Goal: Obtain resource: Obtain resource

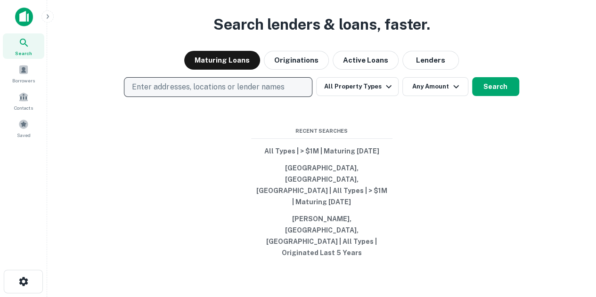
click at [165, 93] on p "Enter addresses, locations or lender names" at bounding box center [208, 86] width 152 height 11
type input "**********"
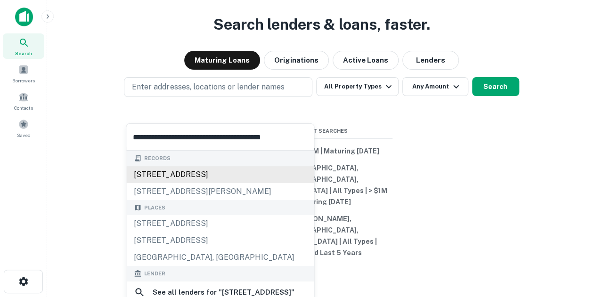
click at [227, 179] on div "[STREET_ADDRESS]" at bounding box center [219, 174] width 187 height 17
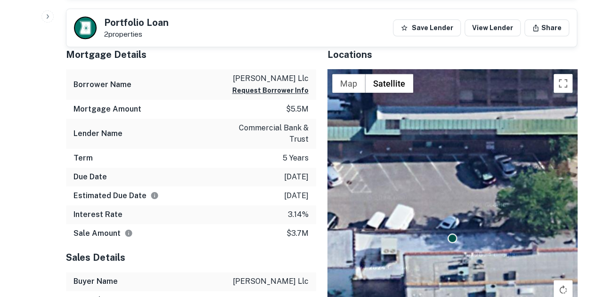
scroll to position [518, 0]
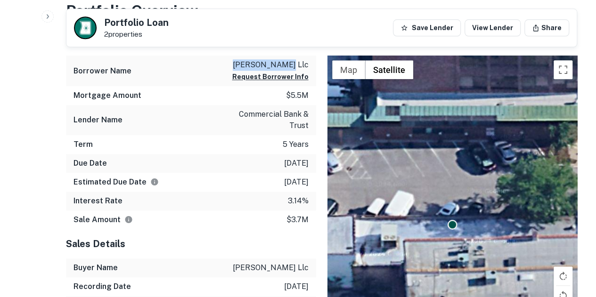
drag, startPoint x: 251, startPoint y: 60, endPoint x: 311, endPoint y: 65, distance: 61.0
click at [311, 65] on div "Borrower Name [PERSON_NAME] llc Request Borrower Info" at bounding box center [191, 71] width 250 height 31
drag, startPoint x: 301, startPoint y: 65, endPoint x: 16, endPoint y: 107, distance: 288.5
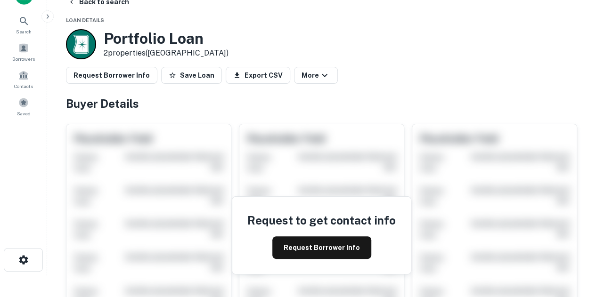
scroll to position [163, 0]
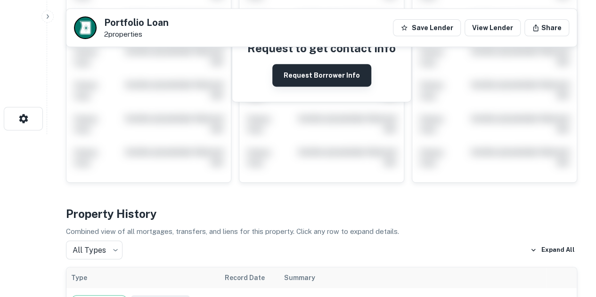
click at [355, 84] on button "Request Borrower Info" at bounding box center [321, 75] width 99 height 23
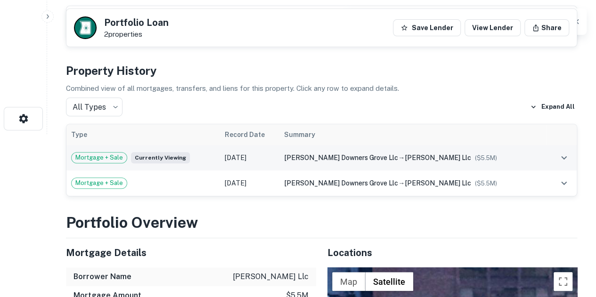
click at [373, 157] on span "[PERSON_NAME] downers grove llc" at bounding box center [341, 158] width 114 height 8
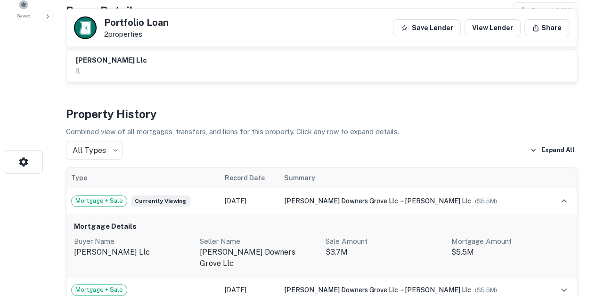
scroll to position [154, 0]
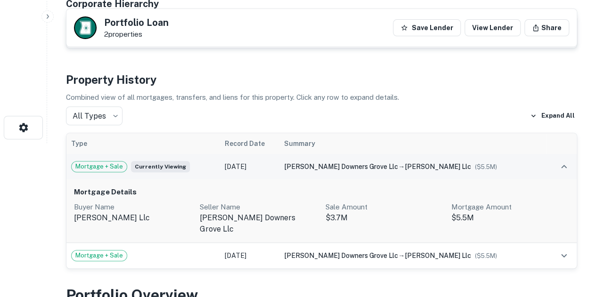
click at [539, 155] on td "[PERSON_NAME] downers grove llc → [PERSON_NAME] llc ($ 5.5M )" at bounding box center [412, 166] width 267 height 25
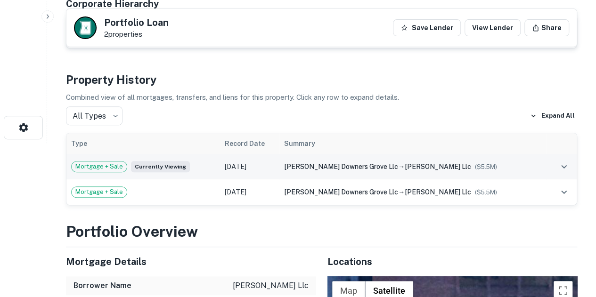
click at [535, 158] on td "[PERSON_NAME] downers grove llc → [PERSON_NAME] llc ($ 5.5M )" at bounding box center [412, 166] width 267 height 25
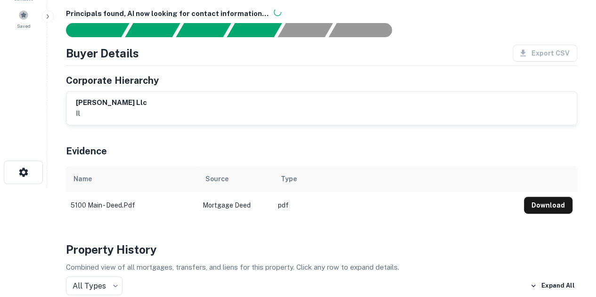
scroll to position [188, 0]
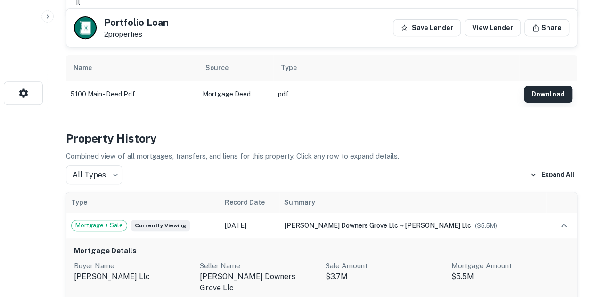
click at [553, 89] on button "Download" at bounding box center [548, 94] width 49 height 17
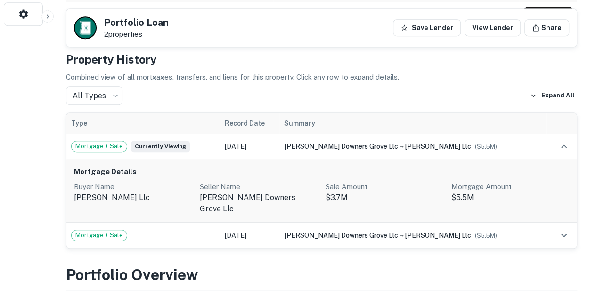
scroll to position [283, 0]
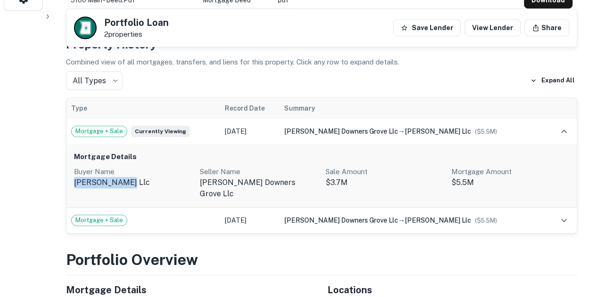
drag, startPoint x: 133, startPoint y: 182, endPoint x: 73, endPoint y: 178, distance: 60.4
click at [73, 178] on div "Mortgage Details Buyer Name [PERSON_NAME] llc Seller Name [PERSON_NAME] downers…" at bounding box center [321, 176] width 510 height 64
copy p "[PERSON_NAME] llc"
